Goal: Obtain resource: Download file/media

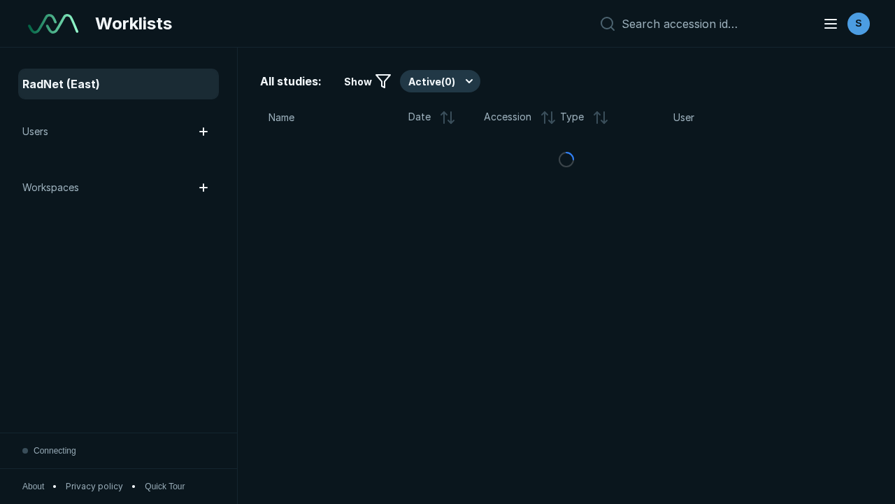
scroll to position [3820, 5827]
